Goal: Book appointment/travel/reservation

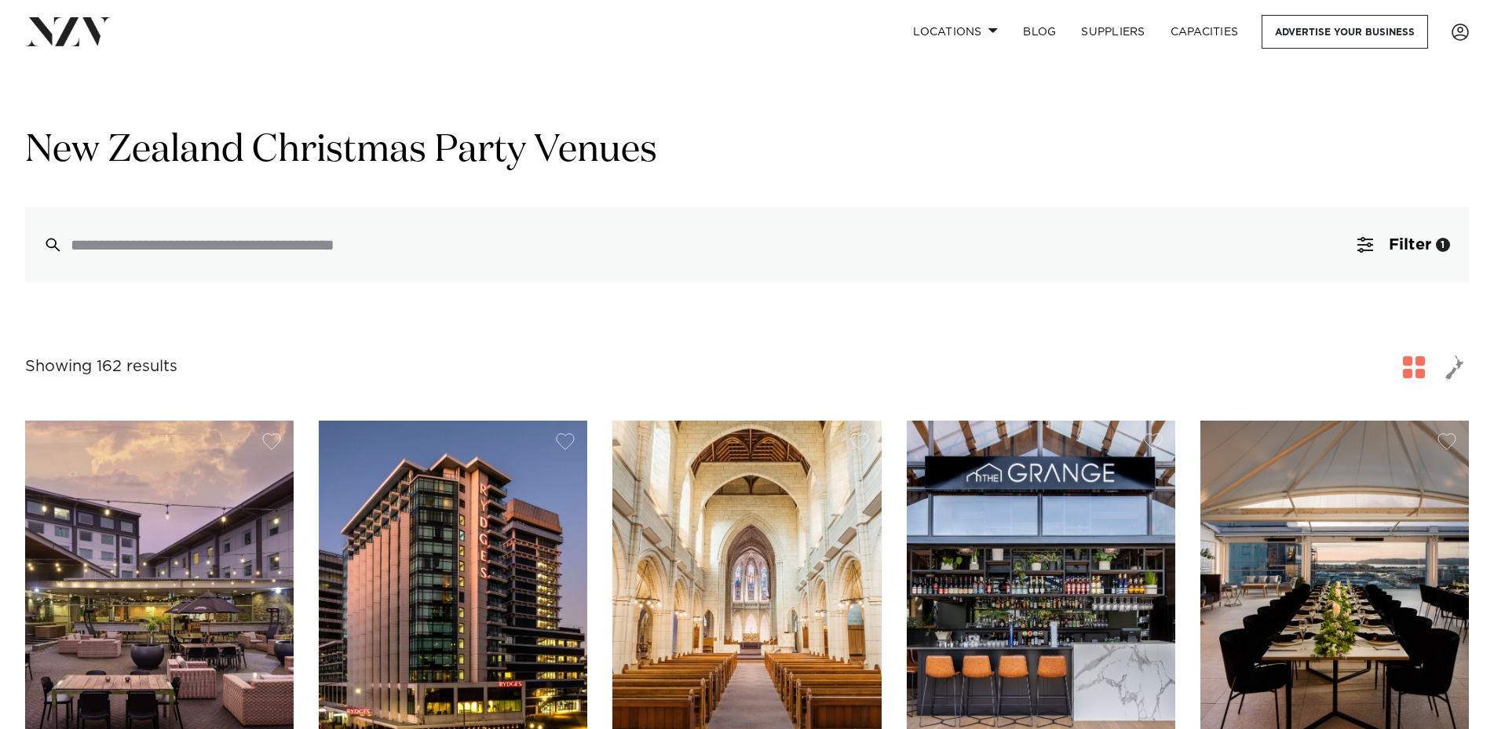
click at [1417, 373] on span "button" at bounding box center [1414, 367] width 22 height 22
click at [1391, 253] on span "Filter" at bounding box center [1410, 245] width 42 height 16
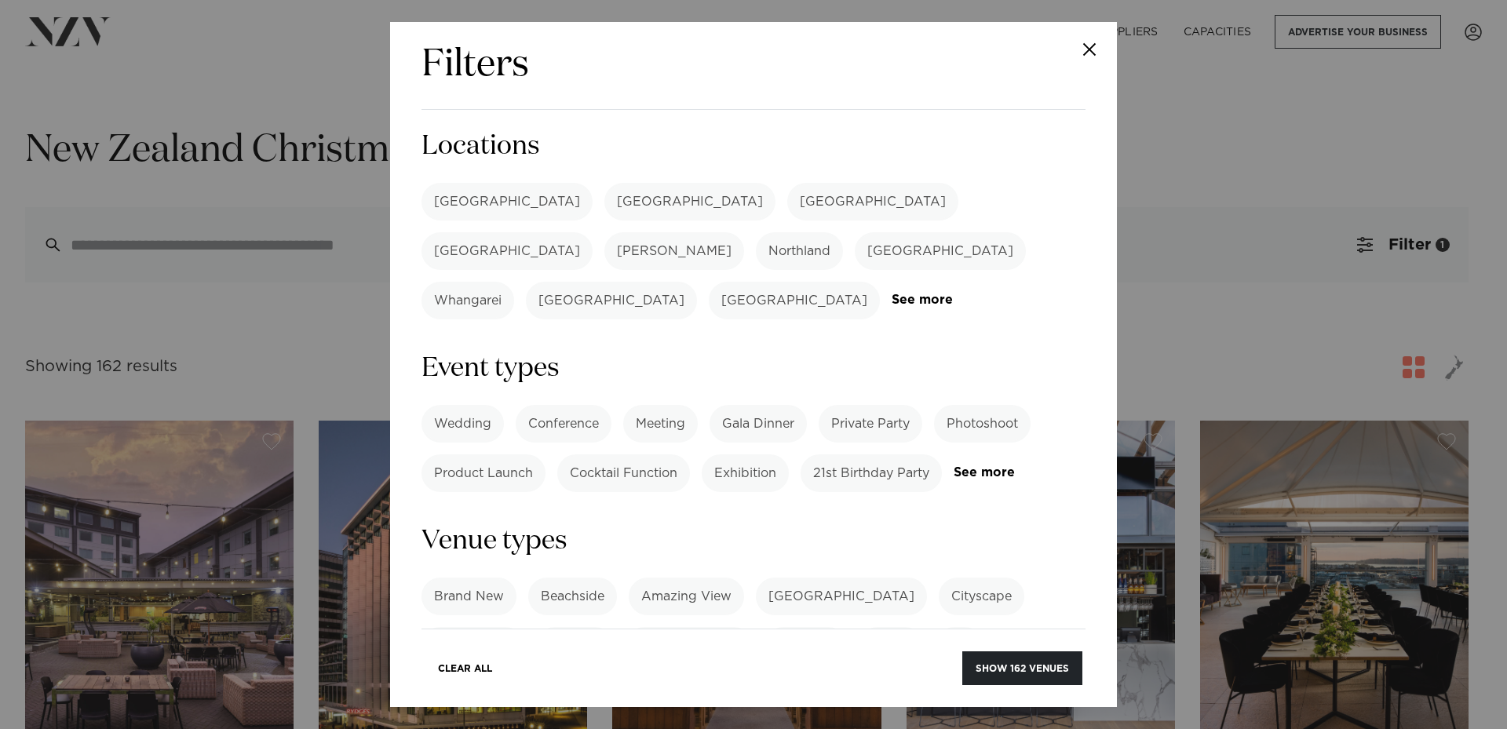
click at [605, 196] on label "[GEOGRAPHIC_DATA]" at bounding box center [690, 202] width 171 height 38
click at [876, 455] on label "21st Birthday Party" at bounding box center [871, 474] width 141 height 38
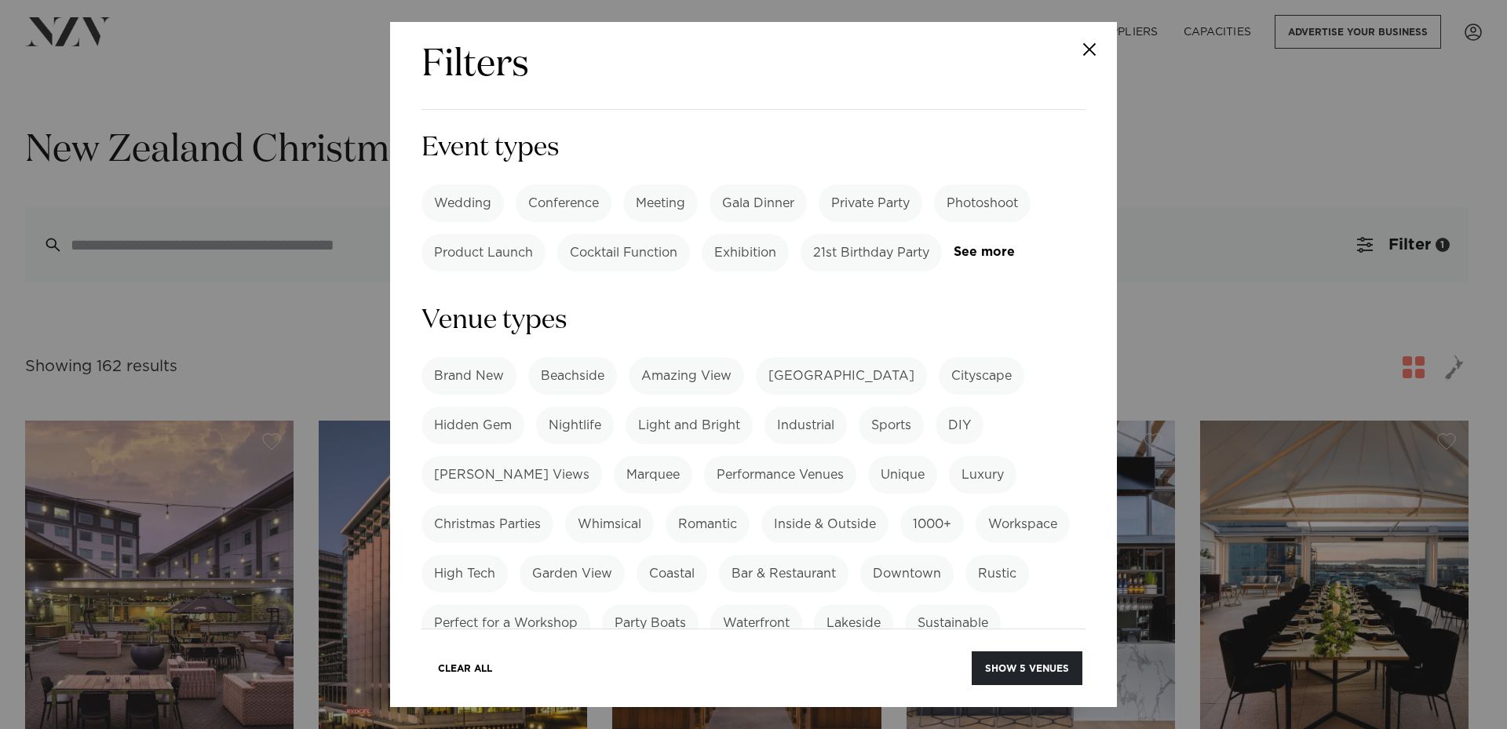
scroll to position [333, 0]
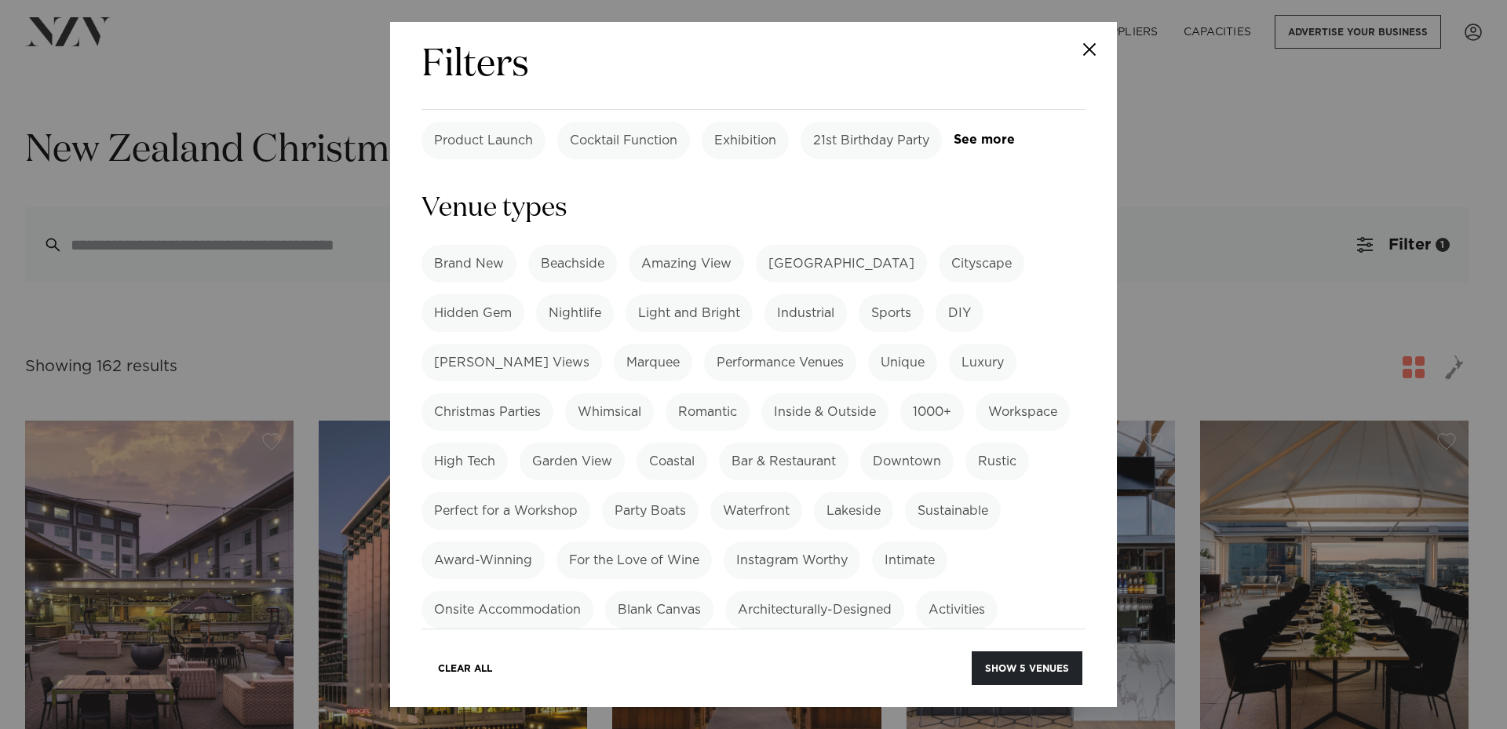
click at [541, 294] on label "Nightlife" at bounding box center [575, 313] width 78 height 38
click at [510, 365] on div "Brand New Beachside Amazing View Heritage Building Cityscape Hidden Gem Nightli…" at bounding box center [754, 486] width 664 height 483
click at [505, 393] on label "Christmas Parties" at bounding box center [488, 412] width 132 height 38
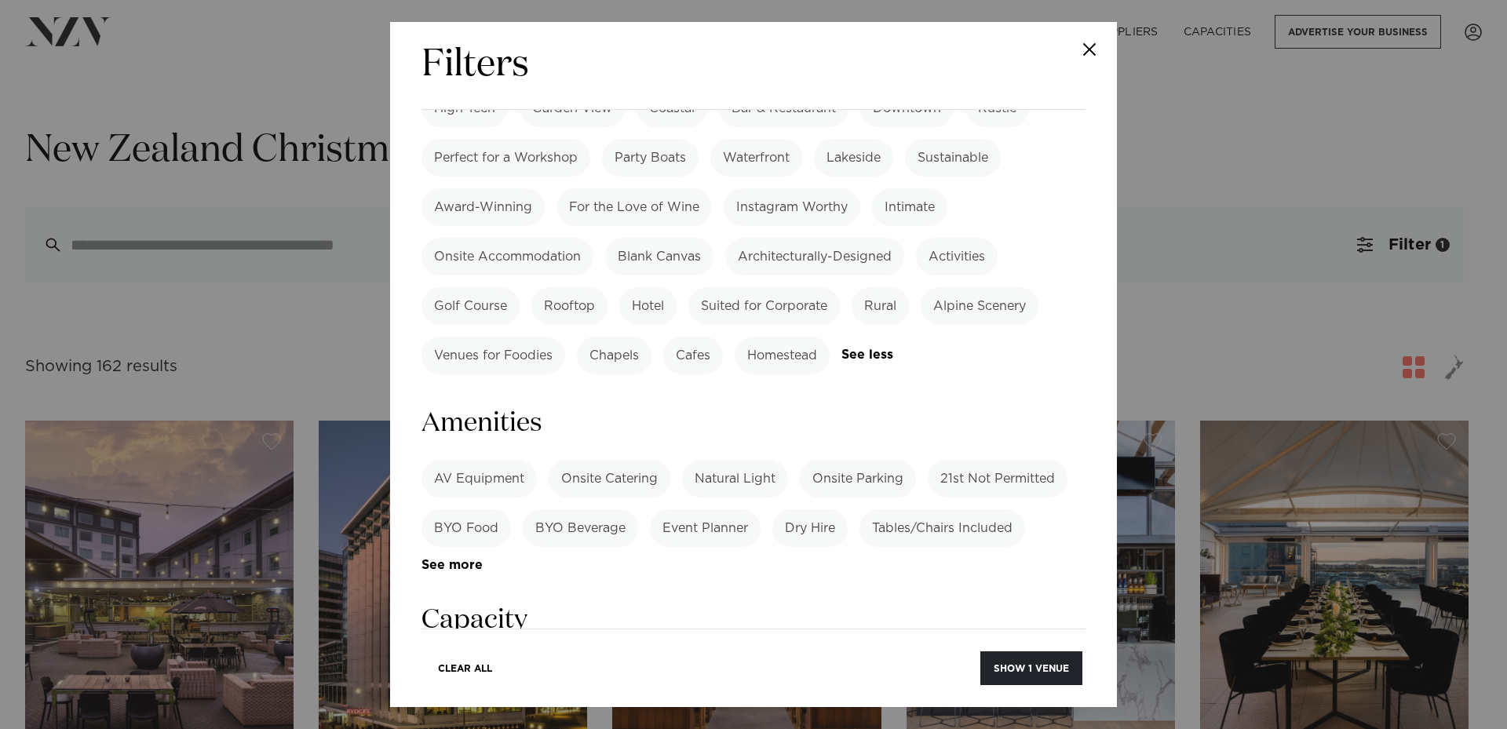
scroll to position [775, 0]
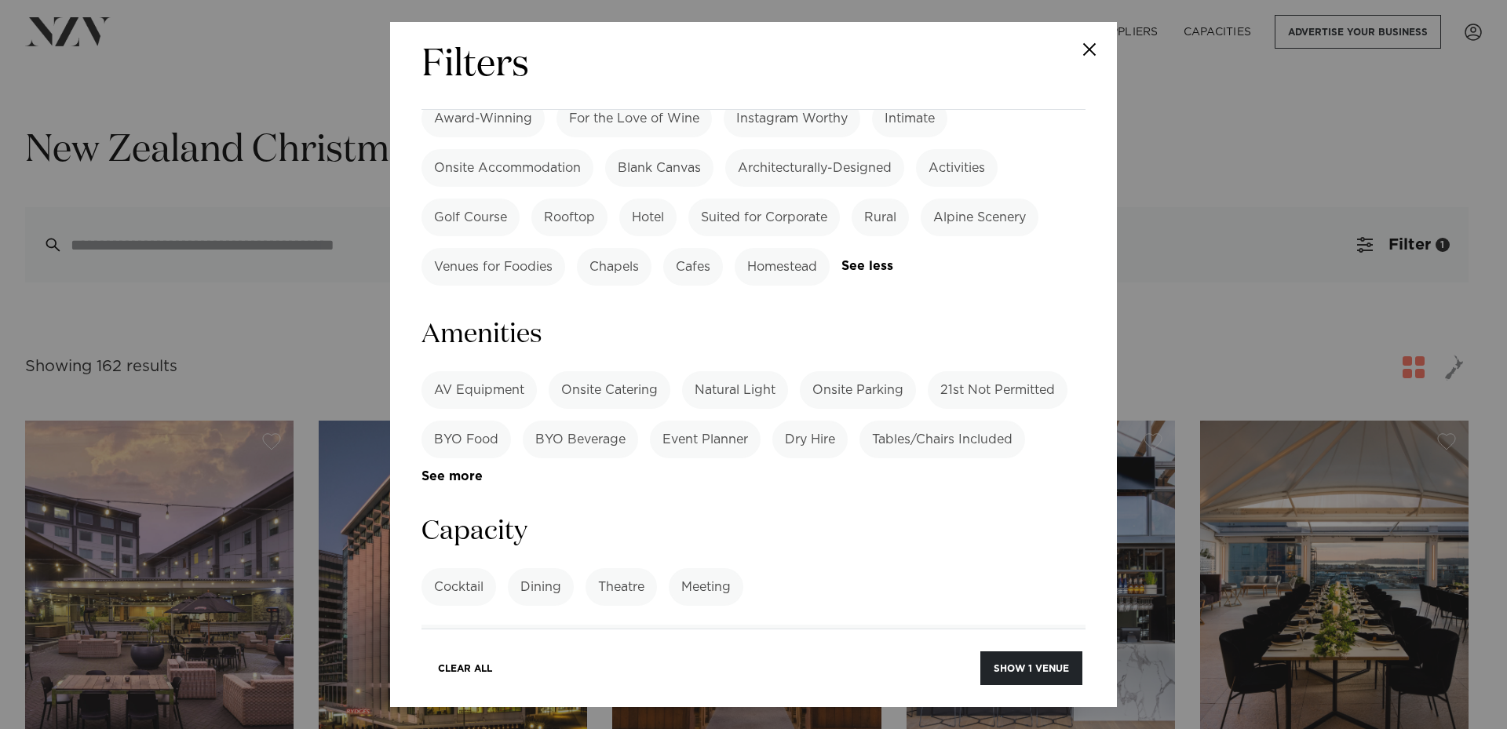
click at [947, 421] on label "Tables/Chairs Included" at bounding box center [943, 440] width 166 height 38
click at [476, 421] on label "BYO Food" at bounding box center [467, 440] width 90 height 38
click at [572, 421] on label "BYO Beverage" at bounding box center [580, 440] width 115 height 38
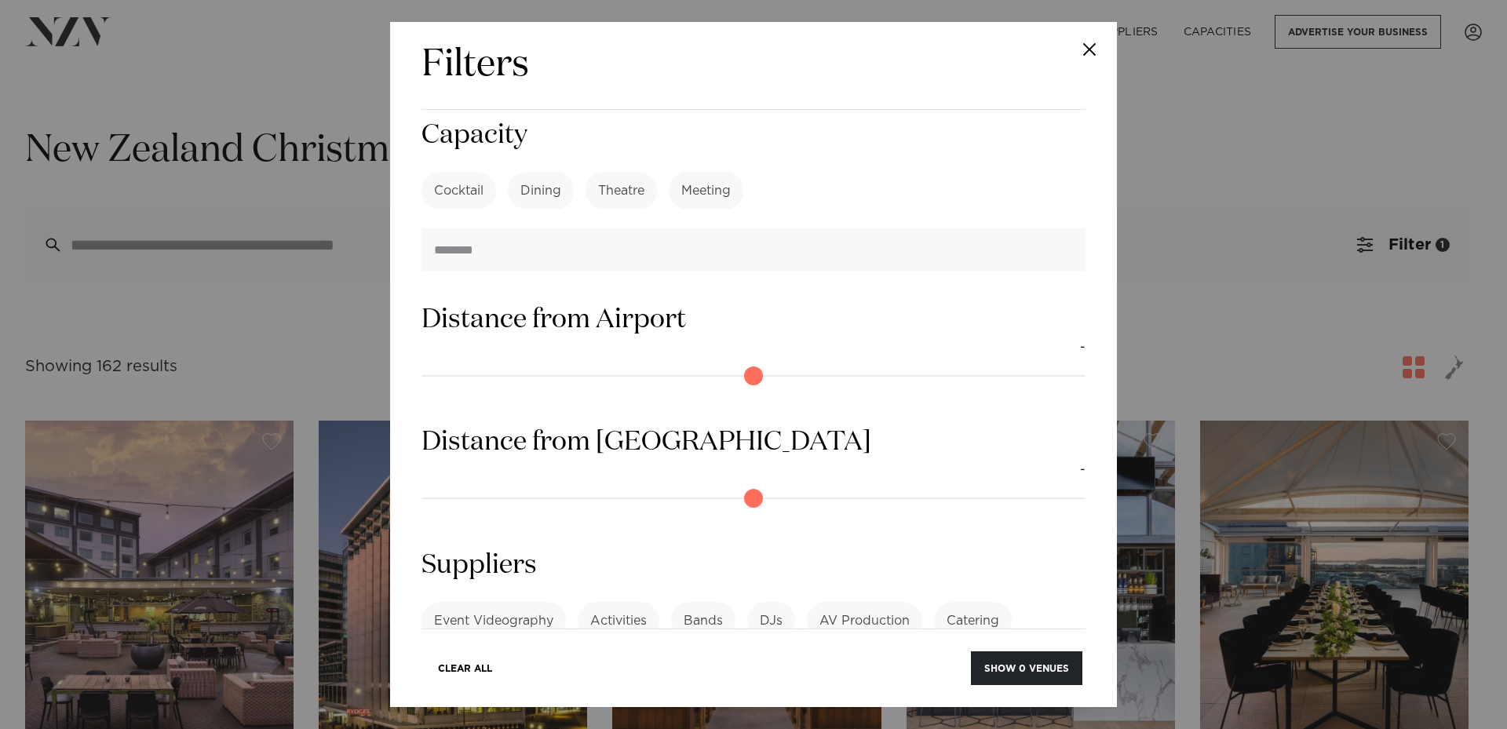
scroll to position [1229, 0]
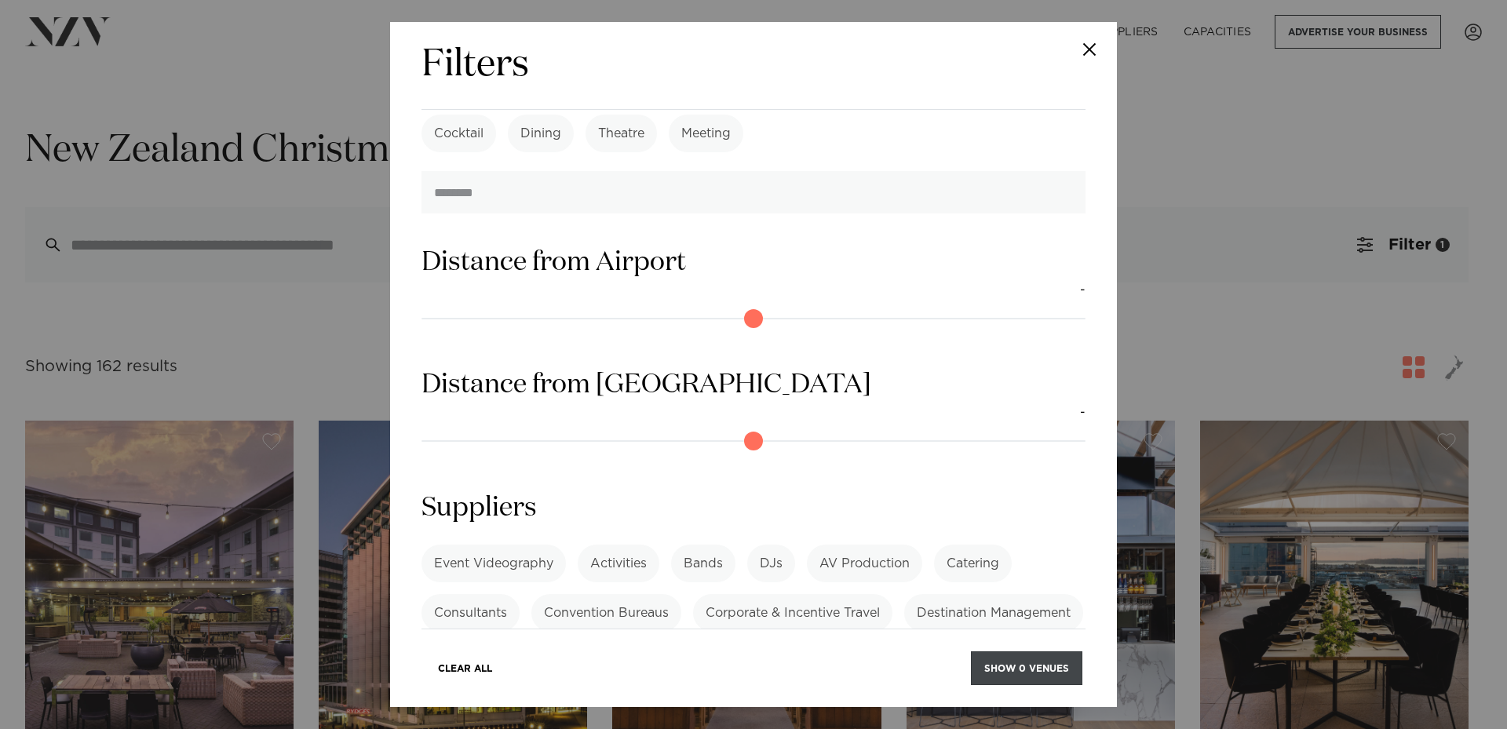
click at [1024, 674] on button "Show 0 venues" at bounding box center [1026, 669] width 111 height 34
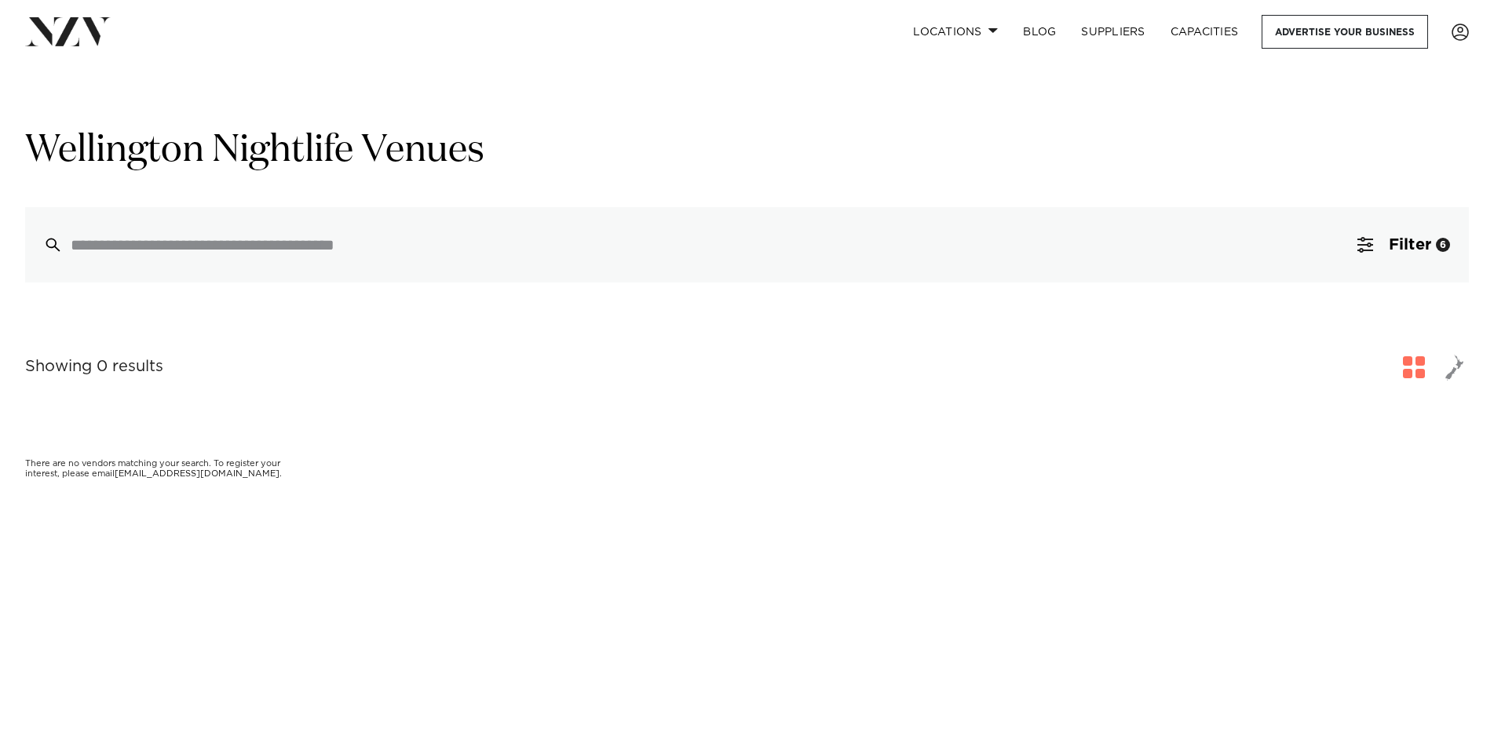
click at [1419, 360] on span "button" at bounding box center [1414, 367] width 22 height 22
click at [1415, 378] on span "button" at bounding box center [1414, 367] width 22 height 22
click at [1420, 377] on span "button" at bounding box center [1414, 367] width 22 height 22
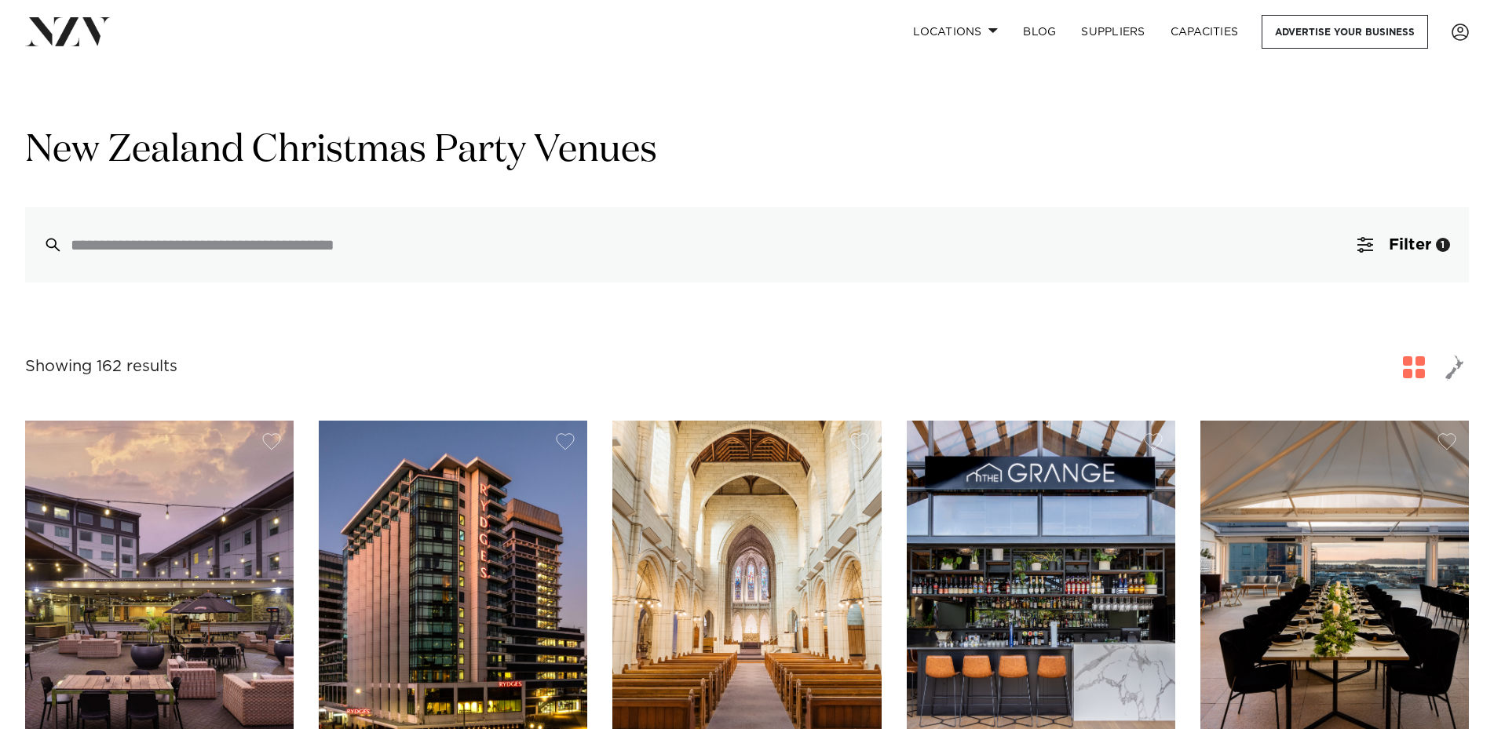
click at [1420, 365] on span "button" at bounding box center [1414, 367] width 22 height 22
click at [1401, 247] on span "Filter" at bounding box center [1410, 245] width 42 height 16
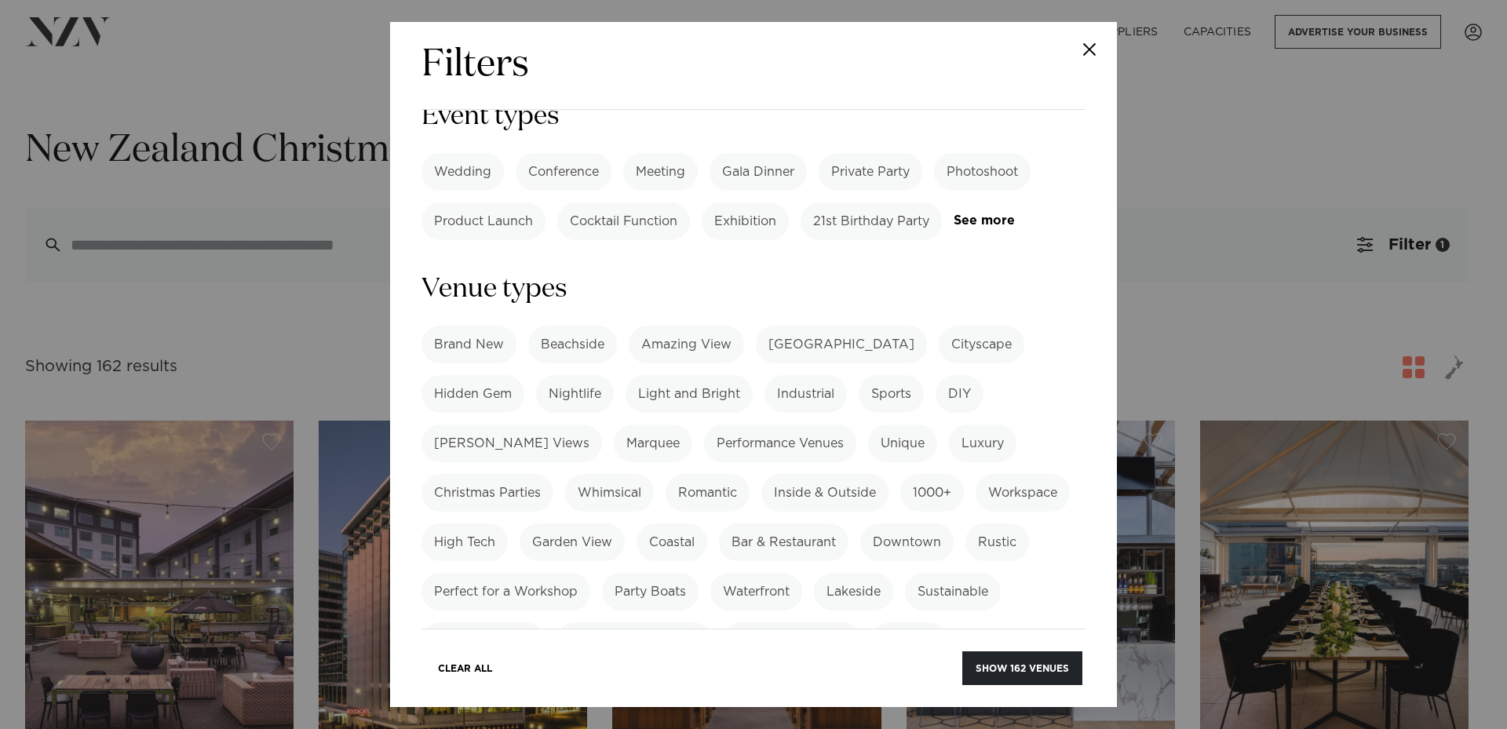
scroll to position [276, 0]
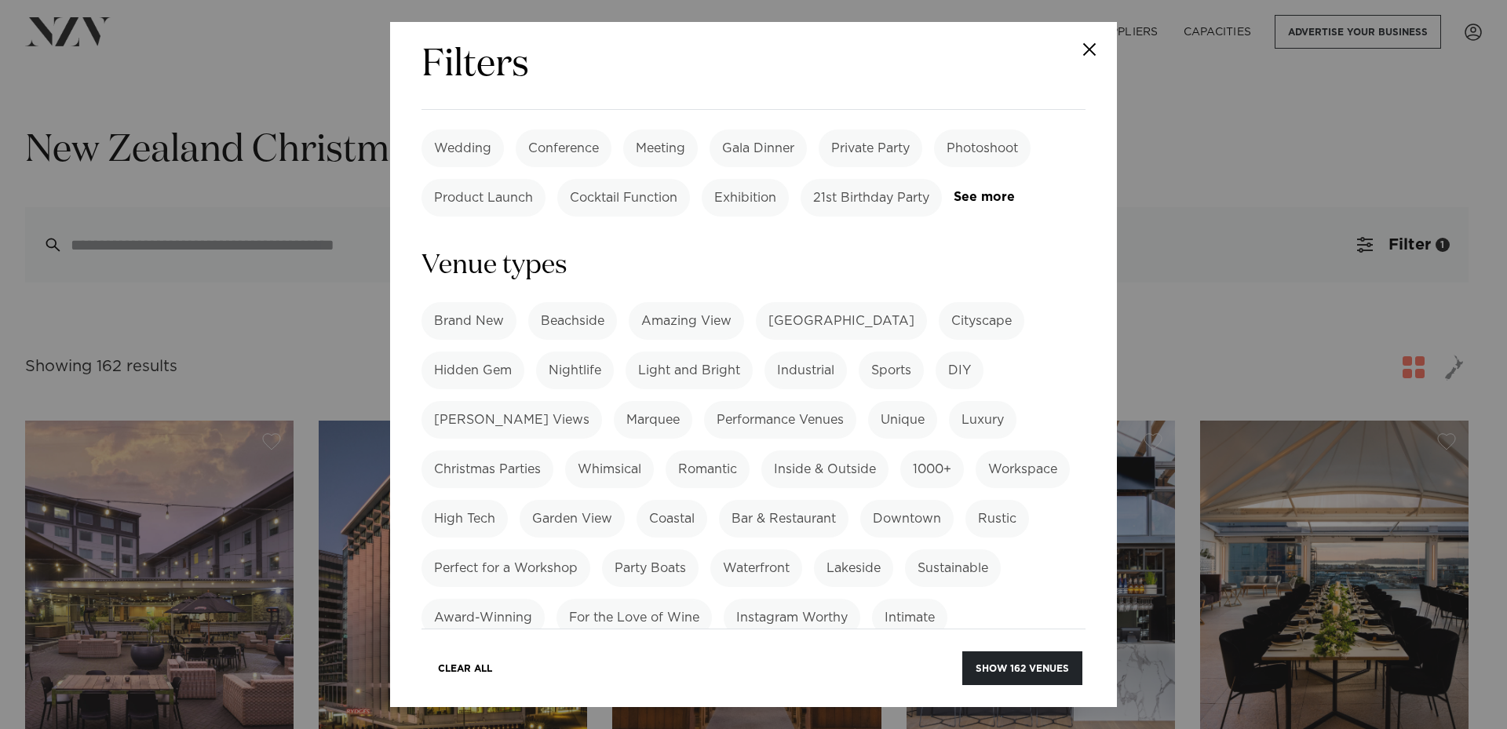
click at [576, 352] on label "Nightlife" at bounding box center [575, 371] width 78 height 38
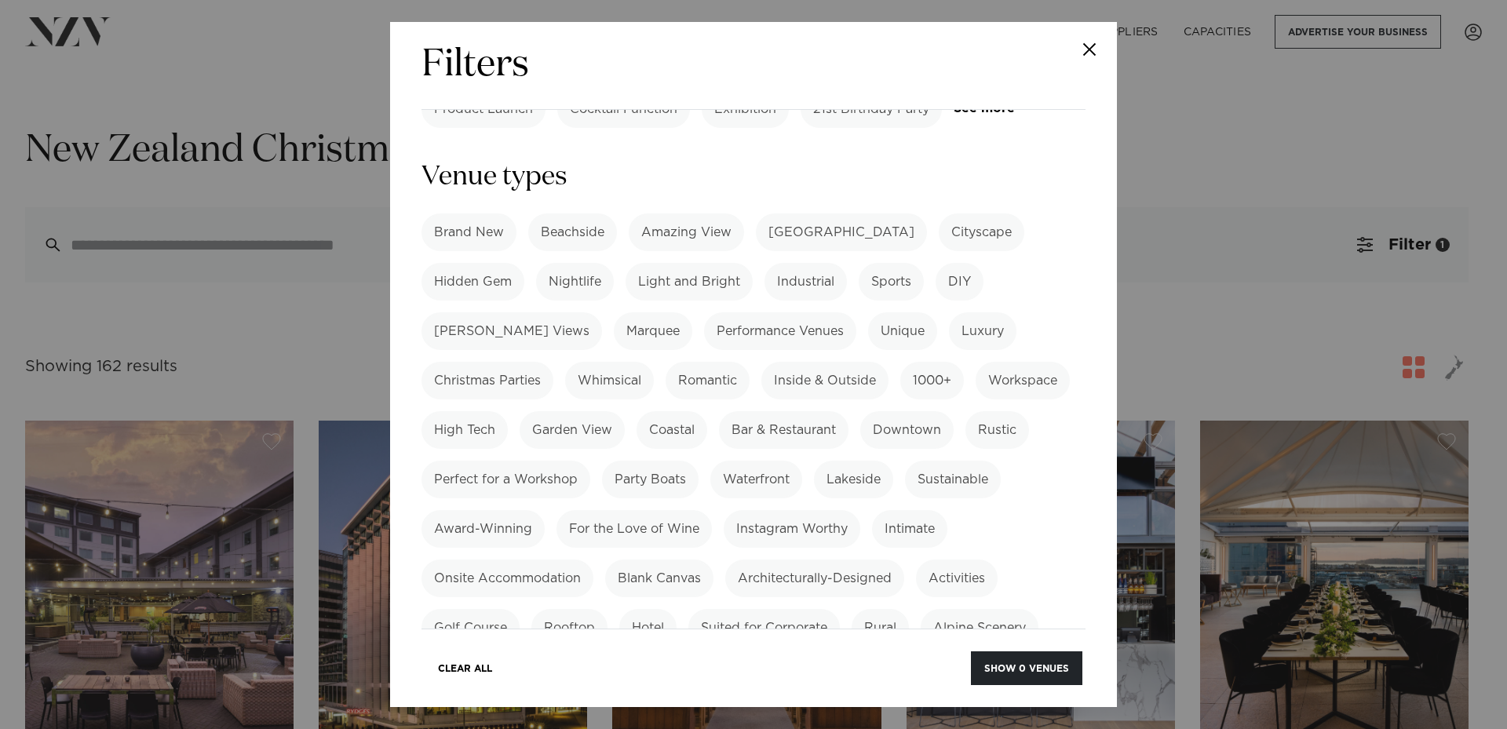
scroll to position [284, 0]
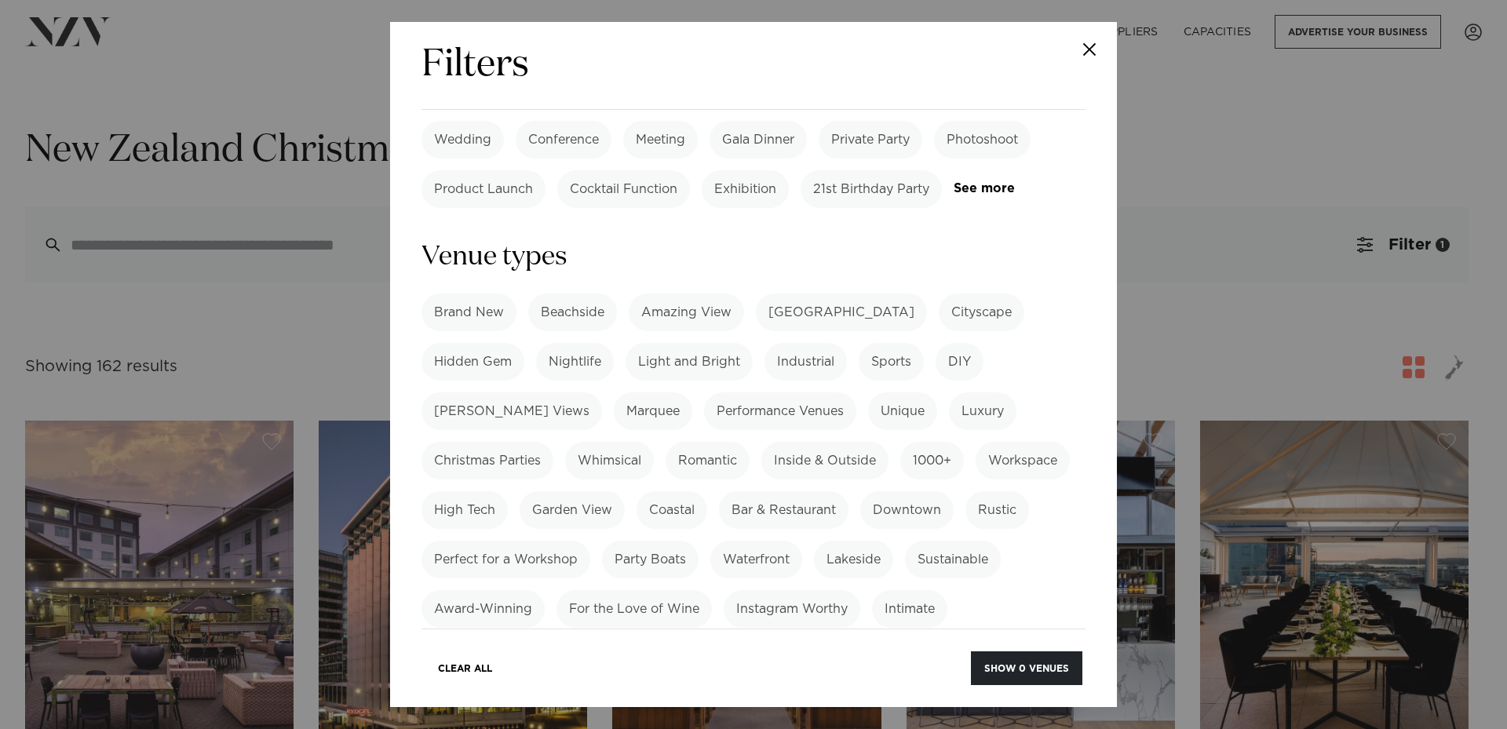
click at [685, 343] on label "Light and Bright" at bounding box center [689, 362] width 127 height 38
click at [584, 343] on label "Nightlife" at bounding box center [575, 362] width 78 height 38
click at [477, 294] on label "Brand New" at bounding box center [469, 313] width 95 height 38
click at [804, 343] on label "Industrial" at bounding box center [806, 362] width 82 height 38
click at [459, 343] on label "Hidden Gem" at bounding box center [473, 362] width 103 height 38
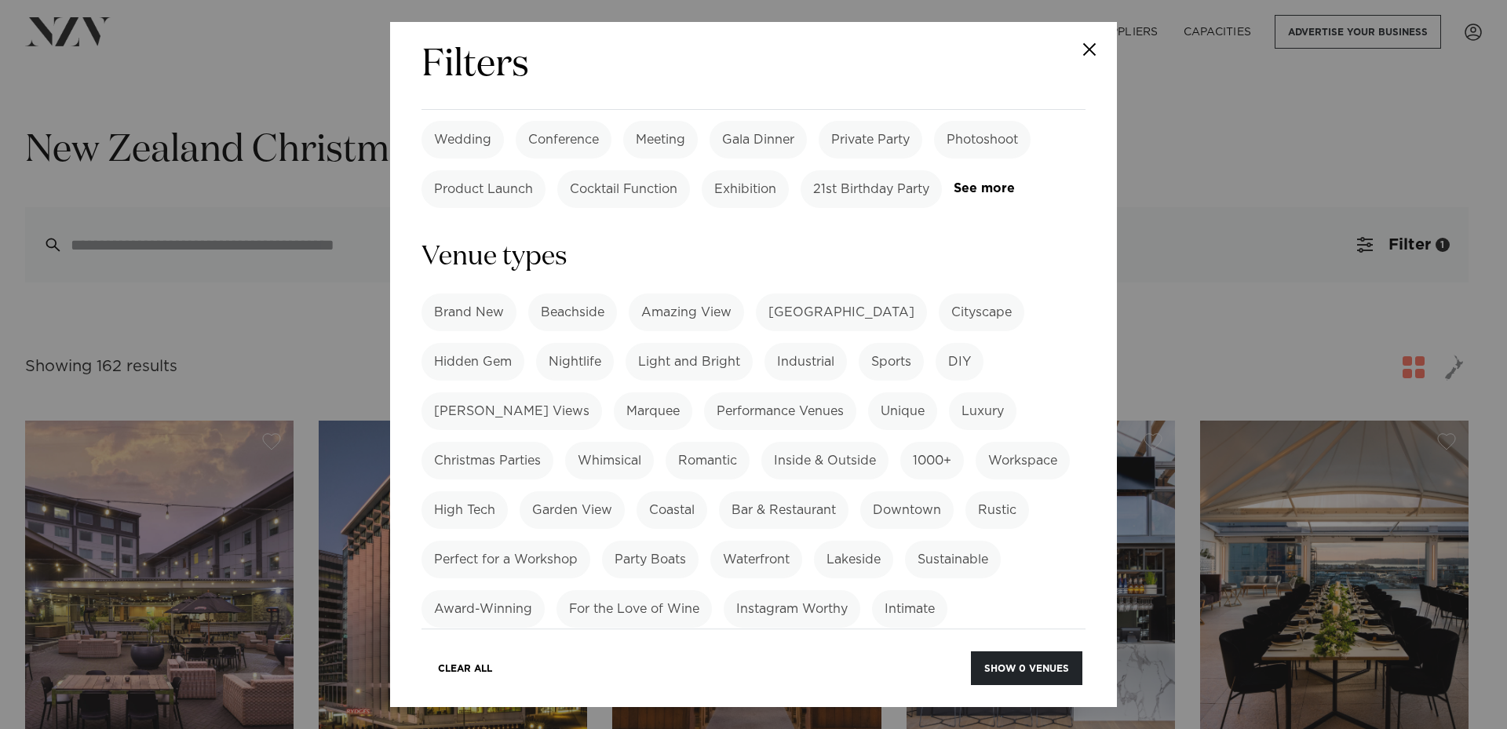
click at [817, 442] on label "Inside & Outside" at bounding box center [825, 461] width 127 height 38
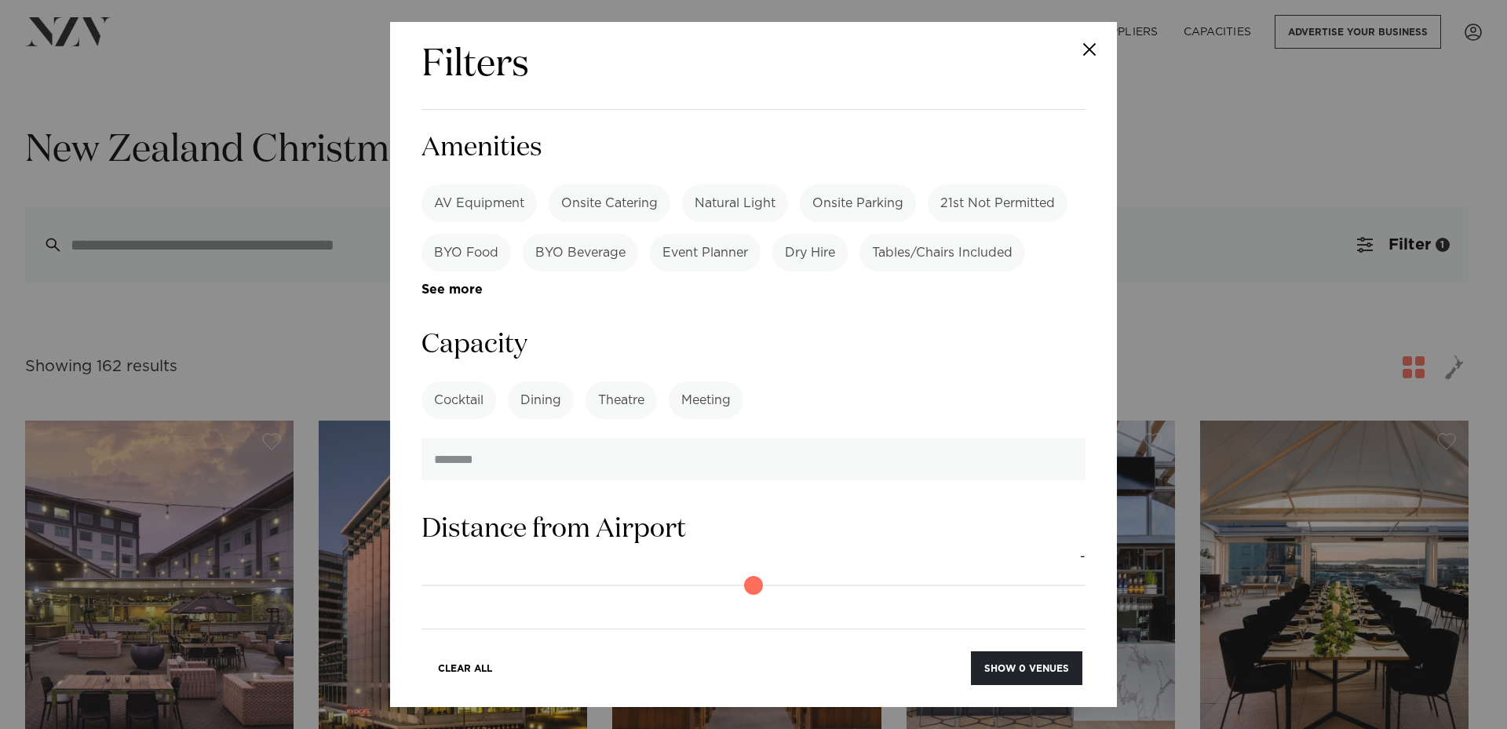
scroll to position [973, 0]
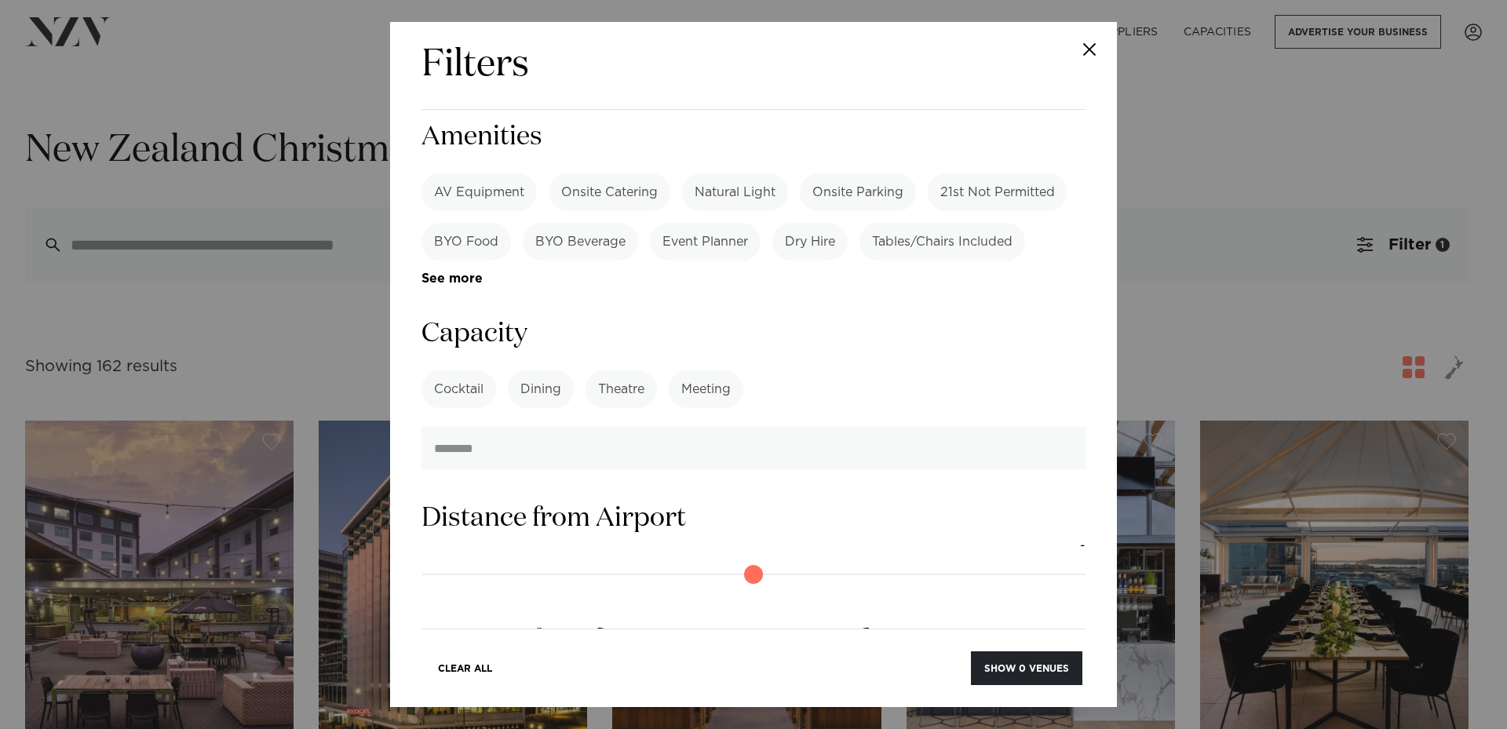
click at [466, 371] on label "Cocktail" at bounding box center [459, 390] width 75 height 38
click at [546, 371] on label "Dining" at bounding box center [541, 390] width 66 height 38
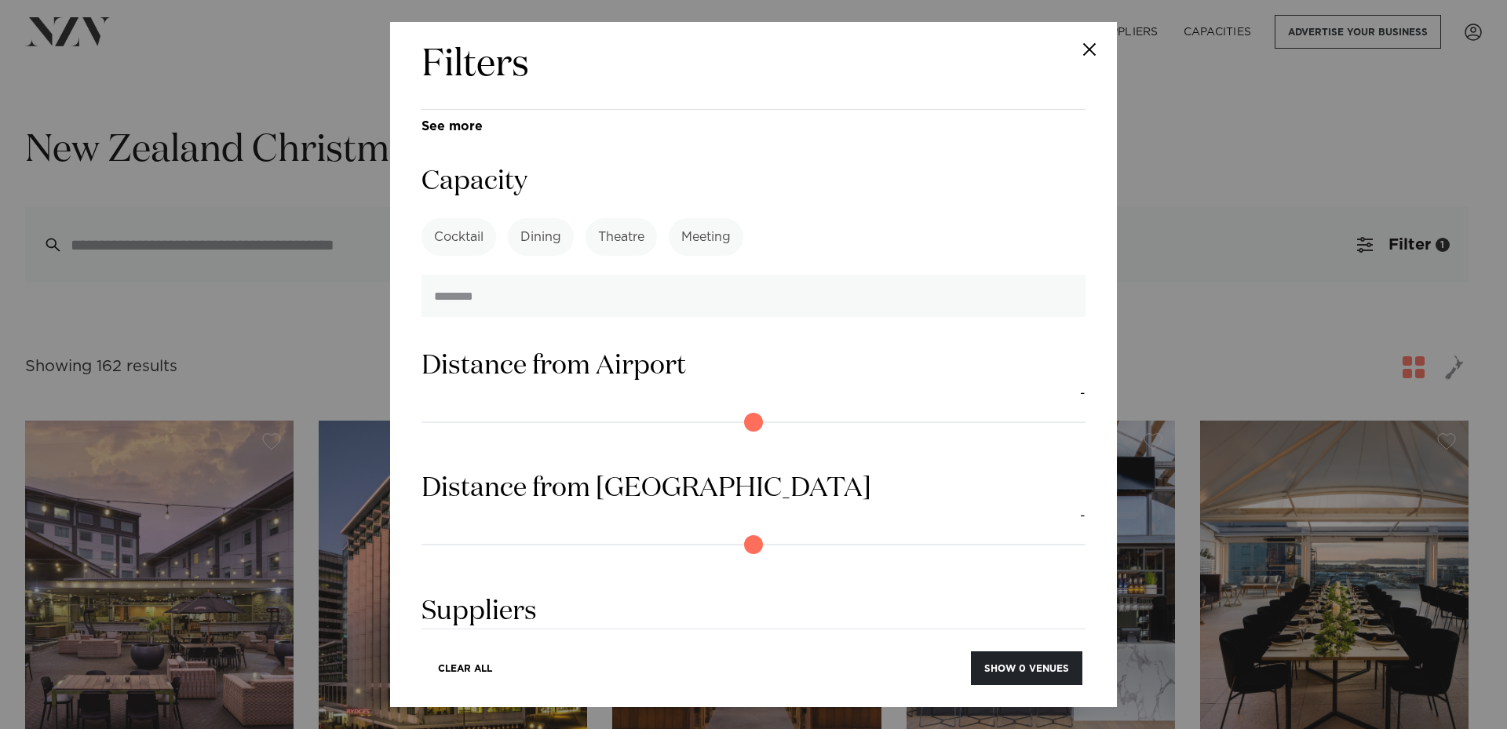
scroll to position [1240, 0]
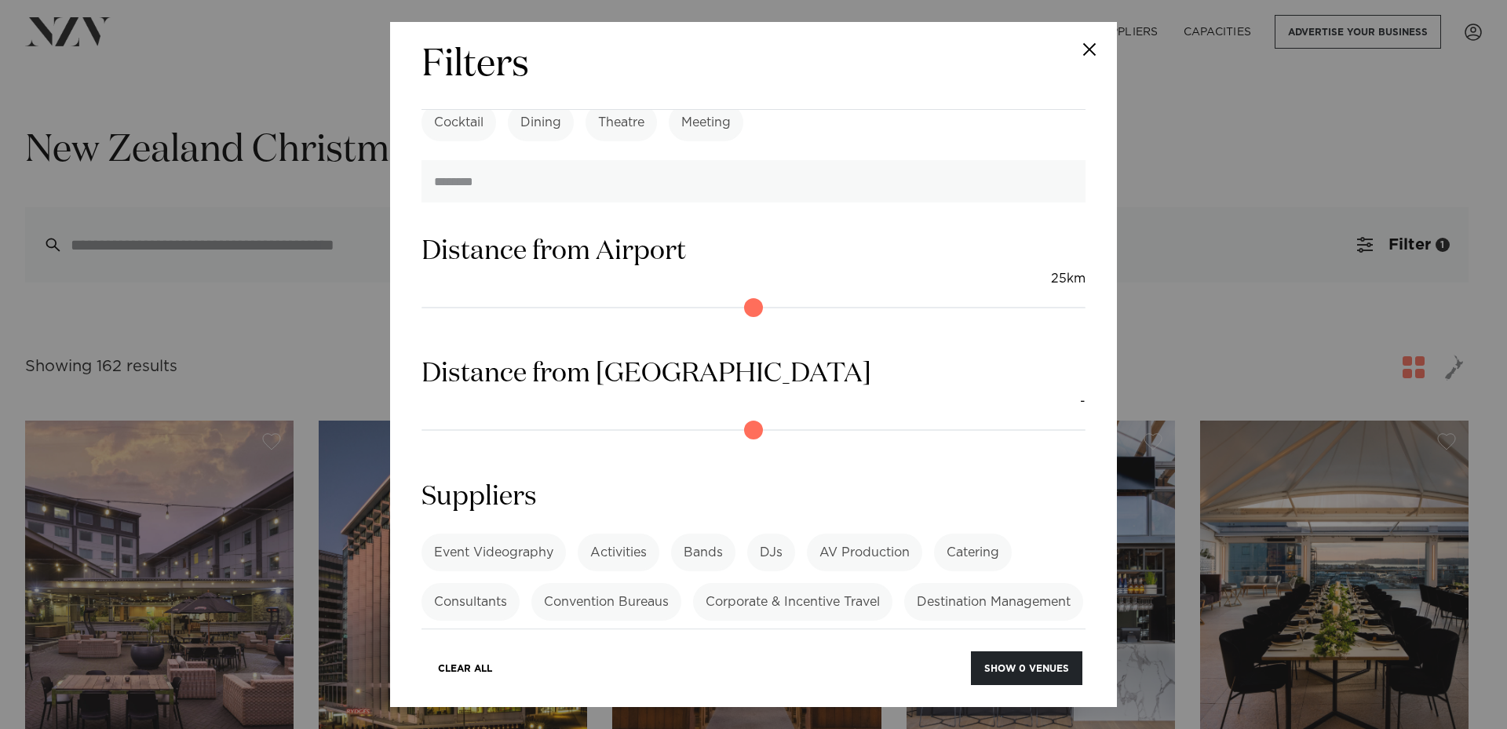
type input "*"
drag, startPoint x: 443, startPoint y: 272, endPoint x: 437, endPoint y: 289, distance: 17.4
click at [437, 295] on input "range" at bounding box center [754, 307] width 664 height 25
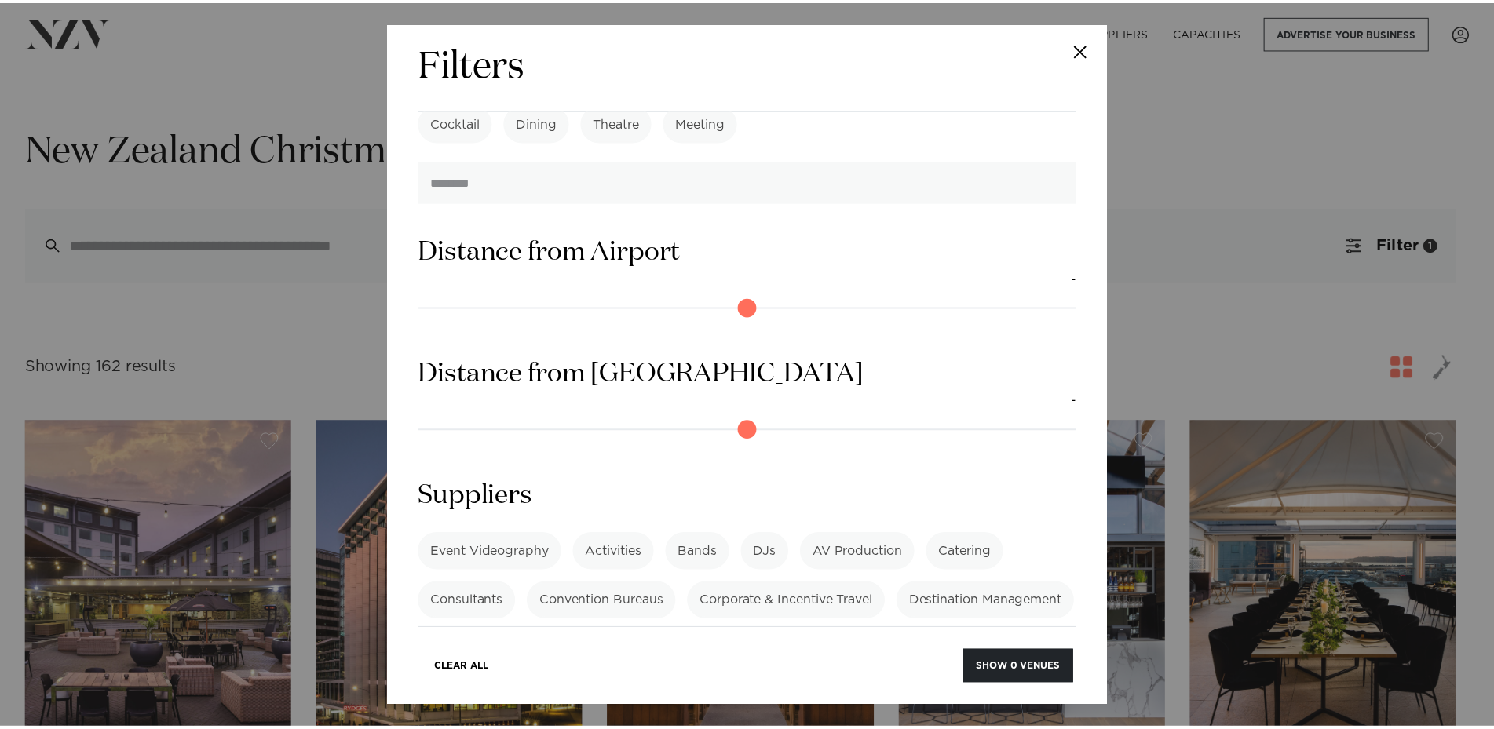
scroll to position [1281, 0]
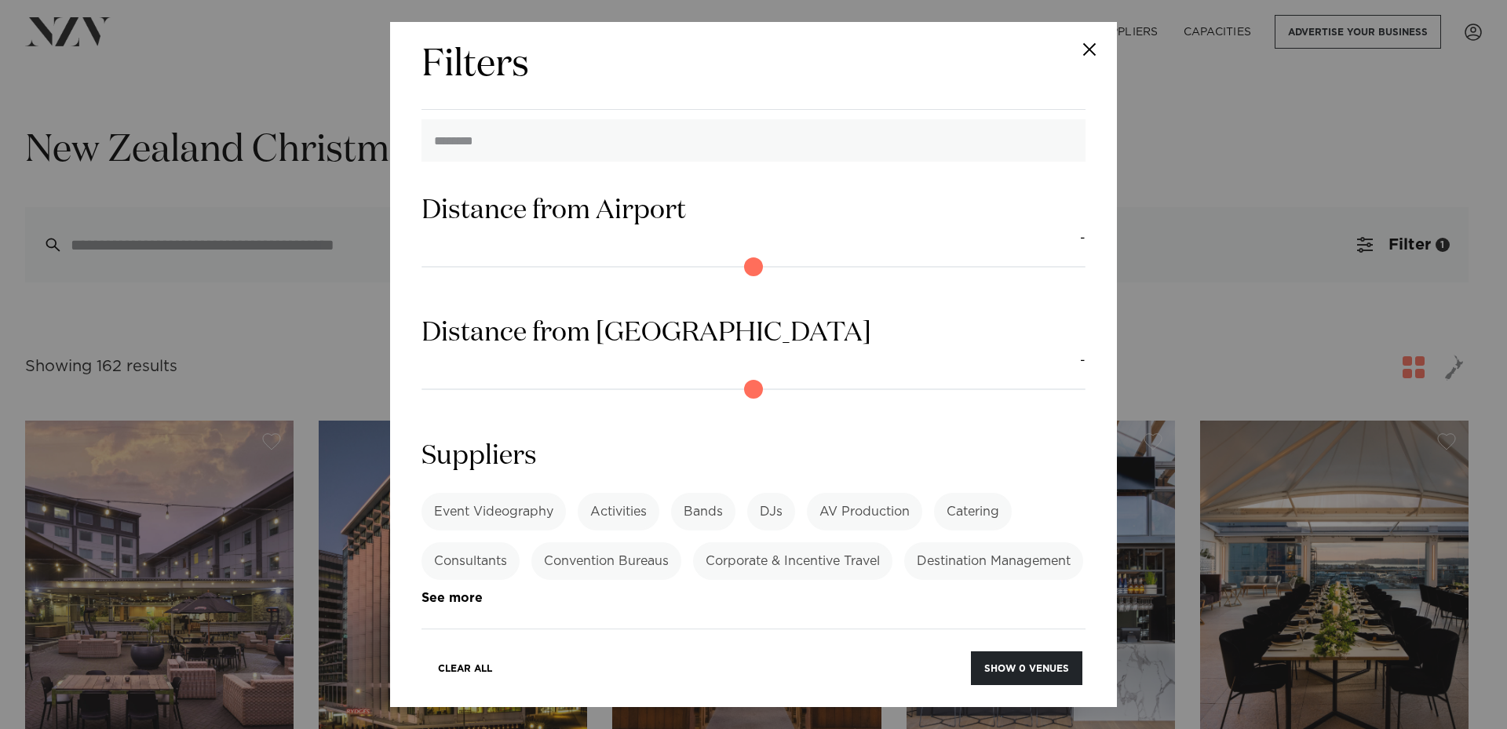
click at [1087, 44] on button "Close" at bounding box center [1089, 49] width 55 height 55
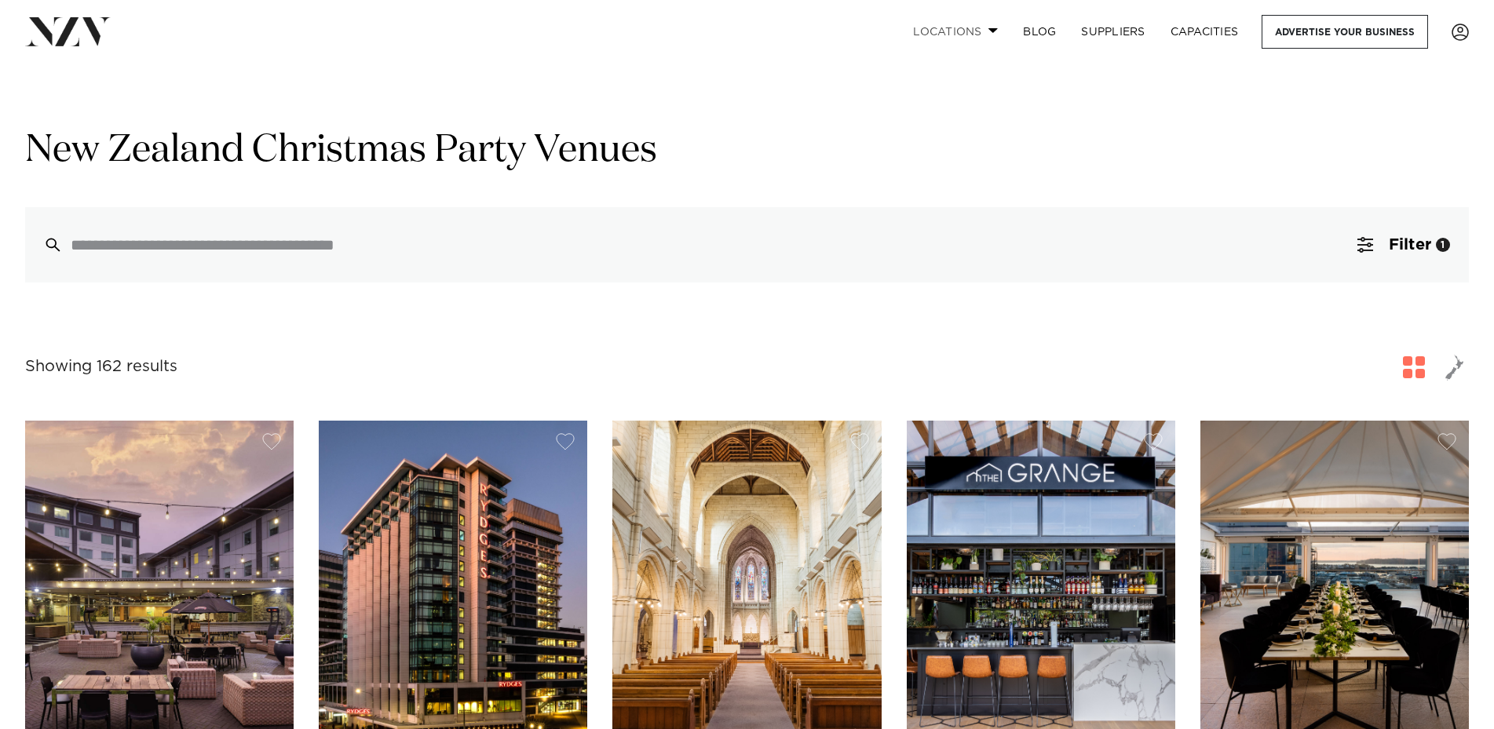
click at [971, 38] on link "Locations" at bounding box center [956, 32] width 110 height 34
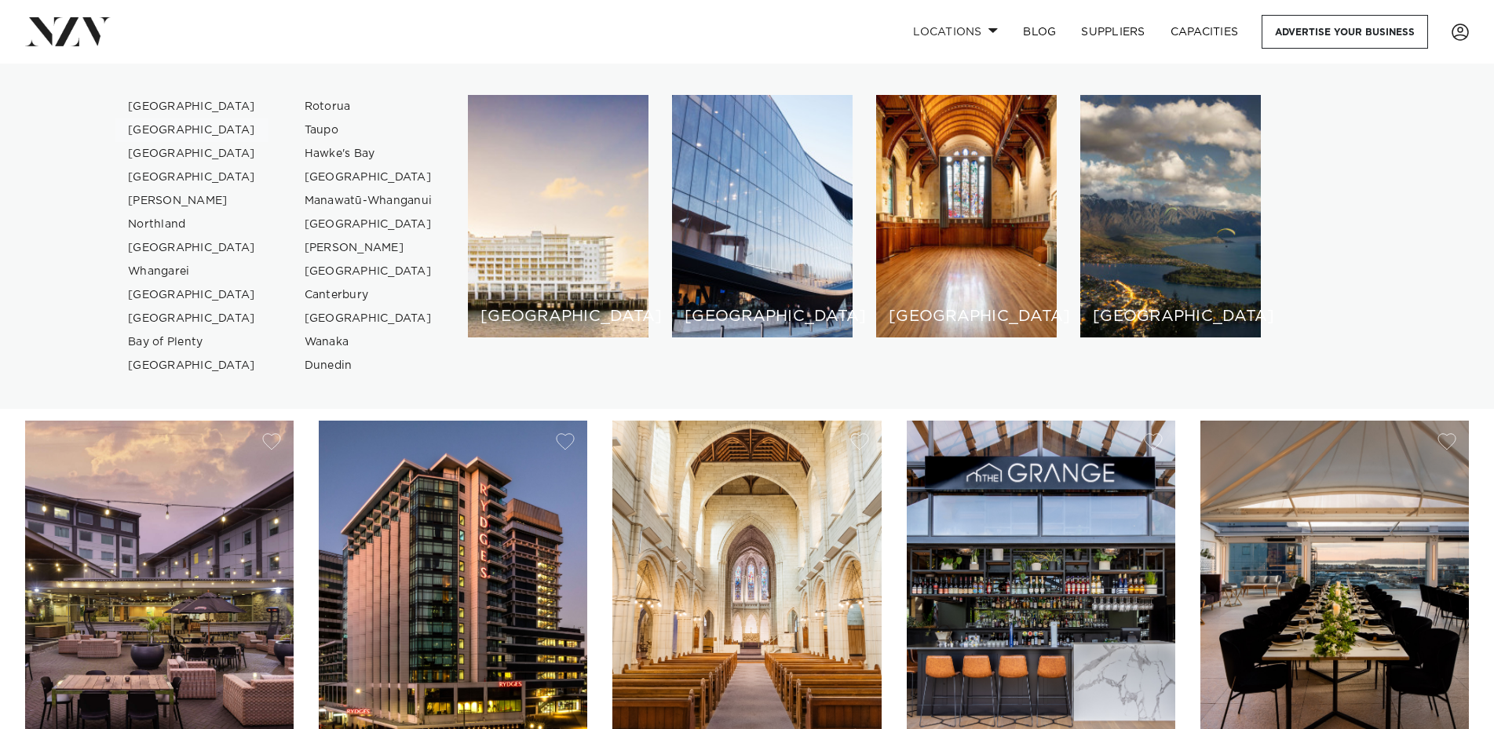
click at [167, 131] on link "[GEOGRAPHIC_DATA]" at bounding box center [191, 131] width 153 height 24
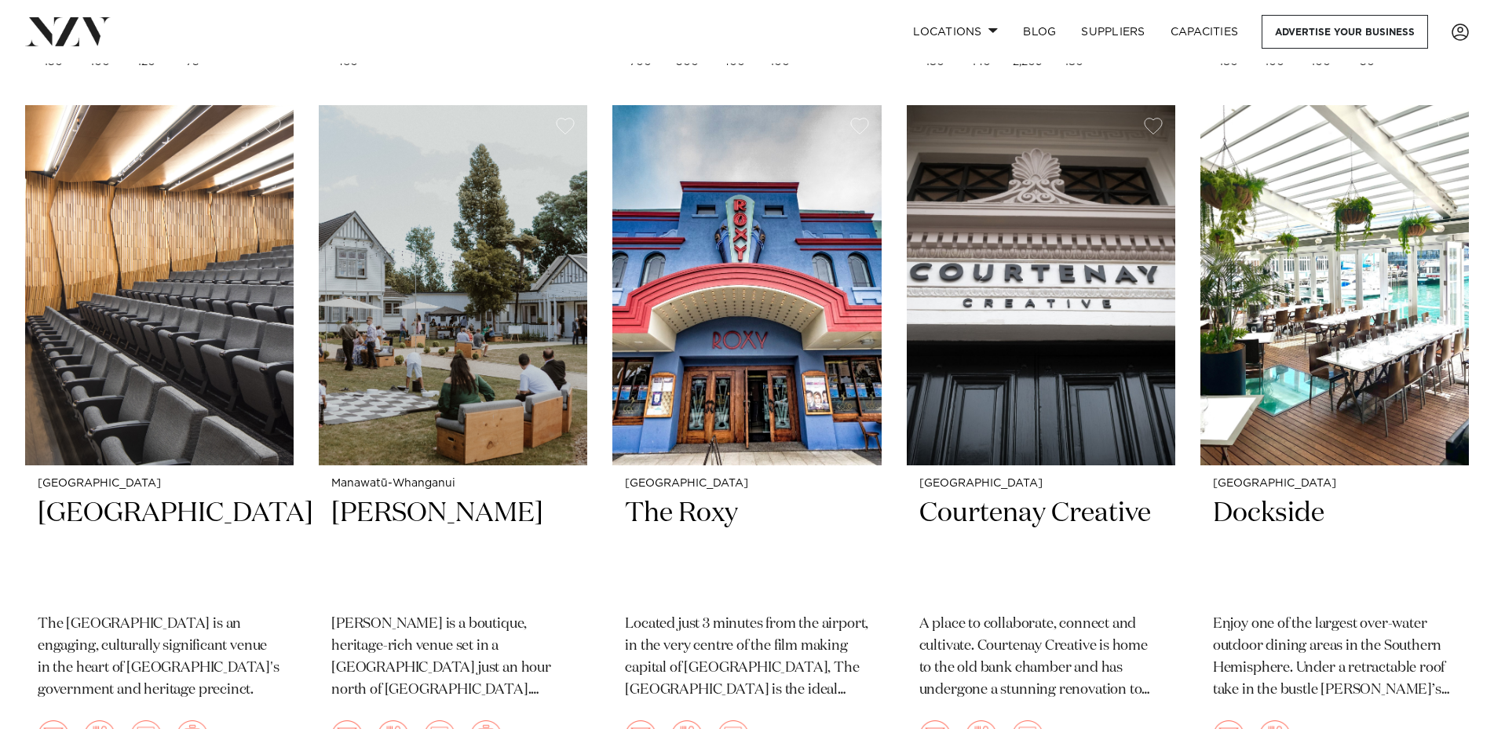
scroll to position [3379, 0]
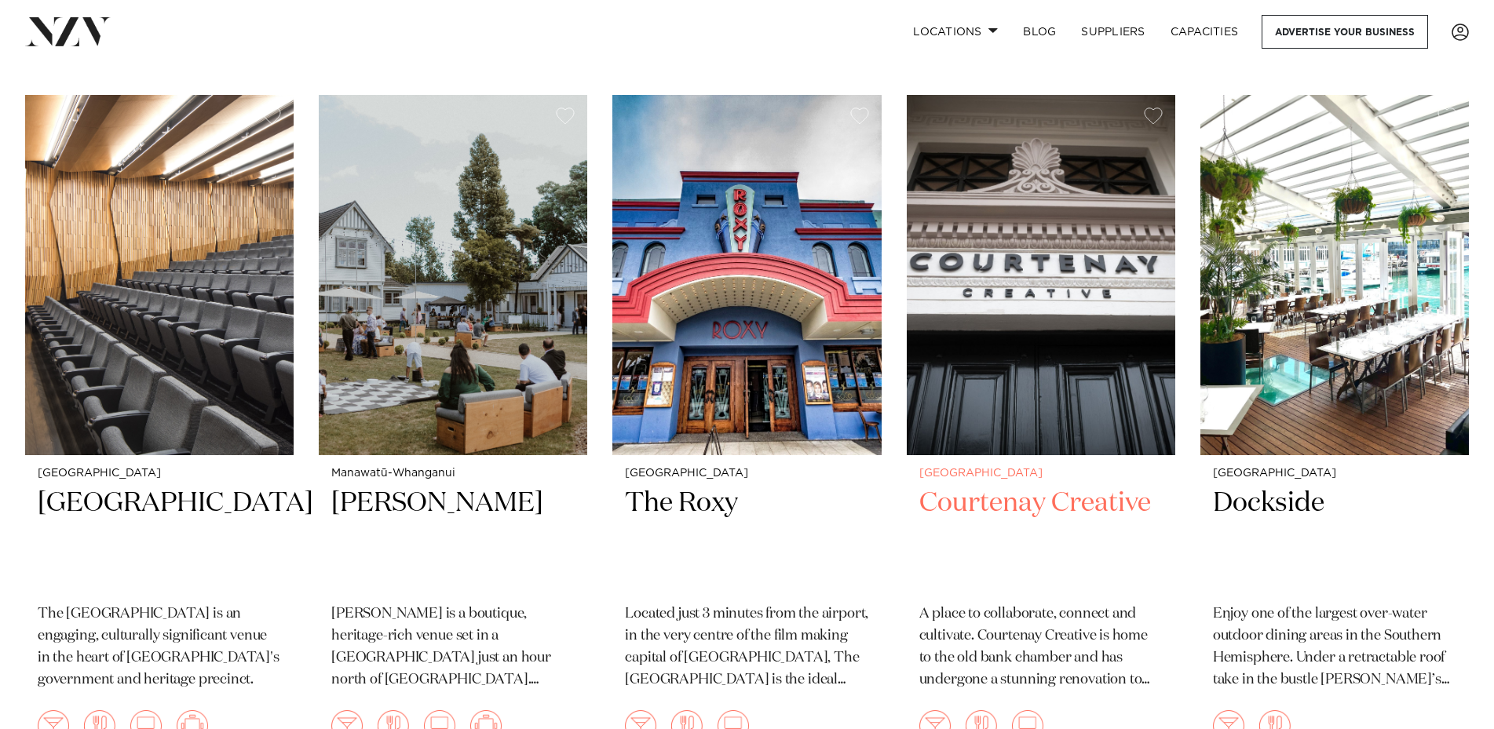
click at [1075, 486] on h2 "Courtenay Creative" at bounding box center [1040, 539] width 243 height 106
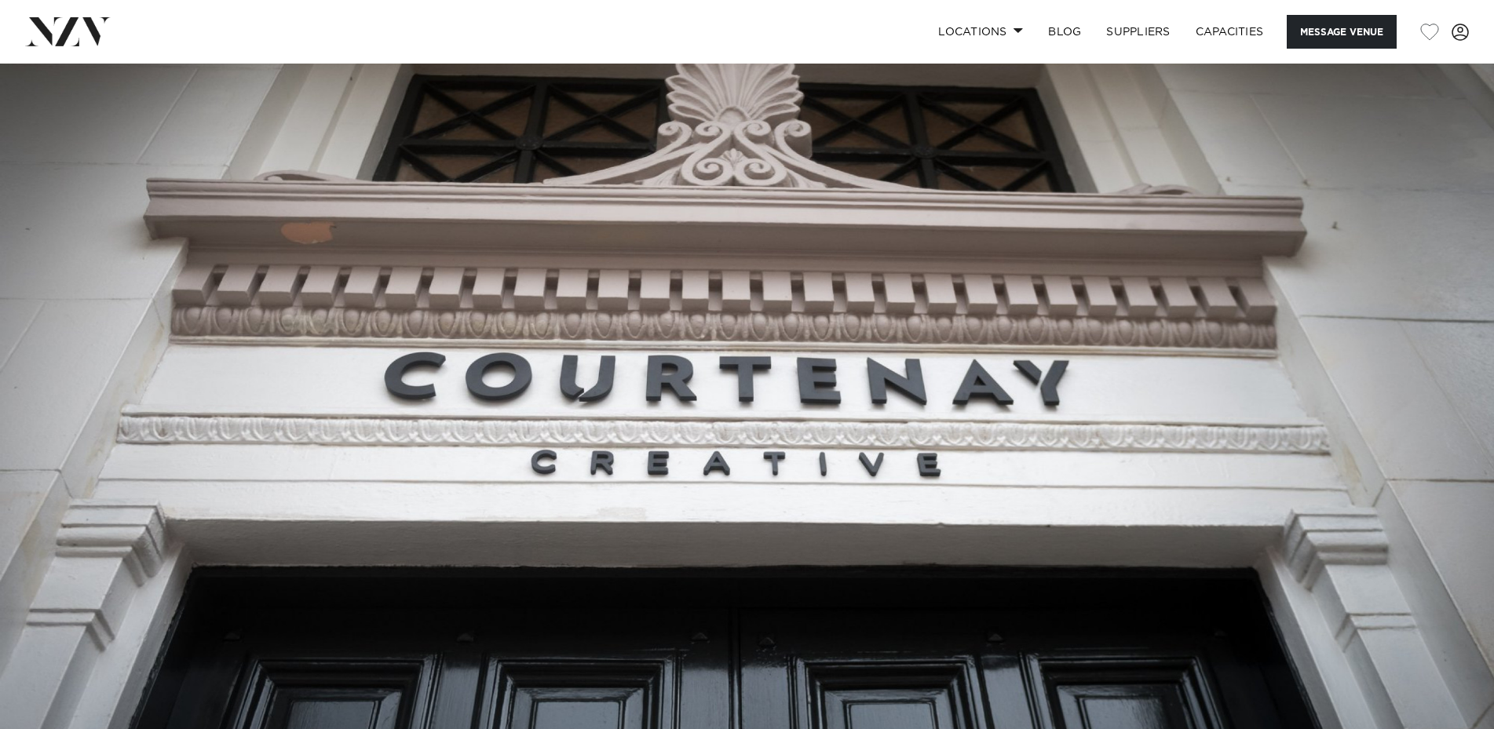
scroll to position [638, 0]
